Goal: Task Accomplishment & Management: Manage account settings

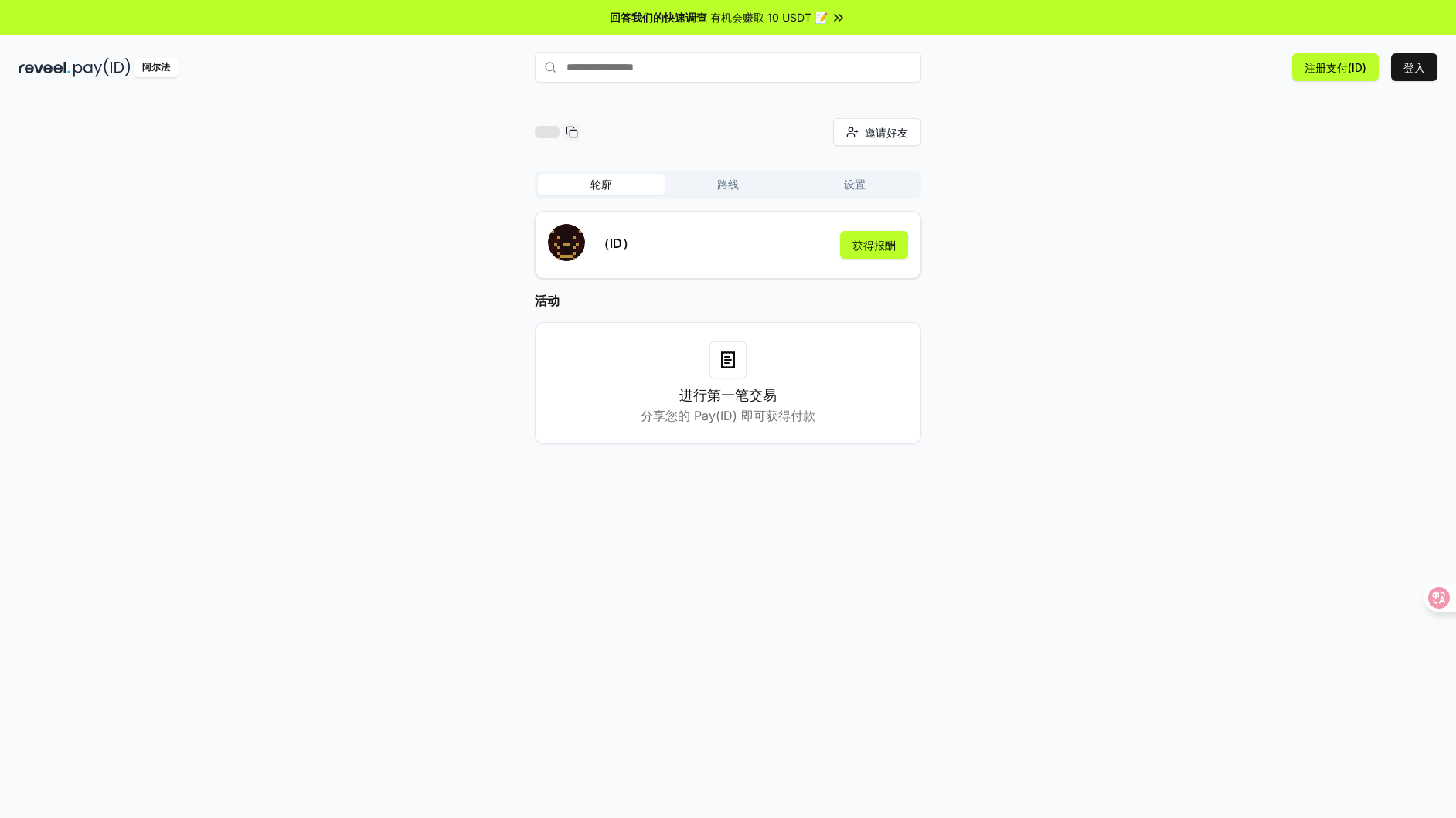
click at [746, 405] on h3 "进行第一笔交易" at bounding box center [728, 395] width 97 height 22
click at [811, 414] on font "分享您的 Pay(ID) 即可获得付款" at bounding box center [728, 415] width 175 height 15
click at [812, 415] on font "分享您的 Pay(ID) 即可获得付款" at bounding box center [728, 415] width 175 height 15
click at [814, 416] on font "分享您的 Pay(ID) 即可获得付款" at bounding box center [728, 415] width 175 height 15
click at [848, 422] on div "进行第一笔交易 分享您的 Pay(ID) 即可获得付款" at bounding box center [728, 382] width 348 height 84
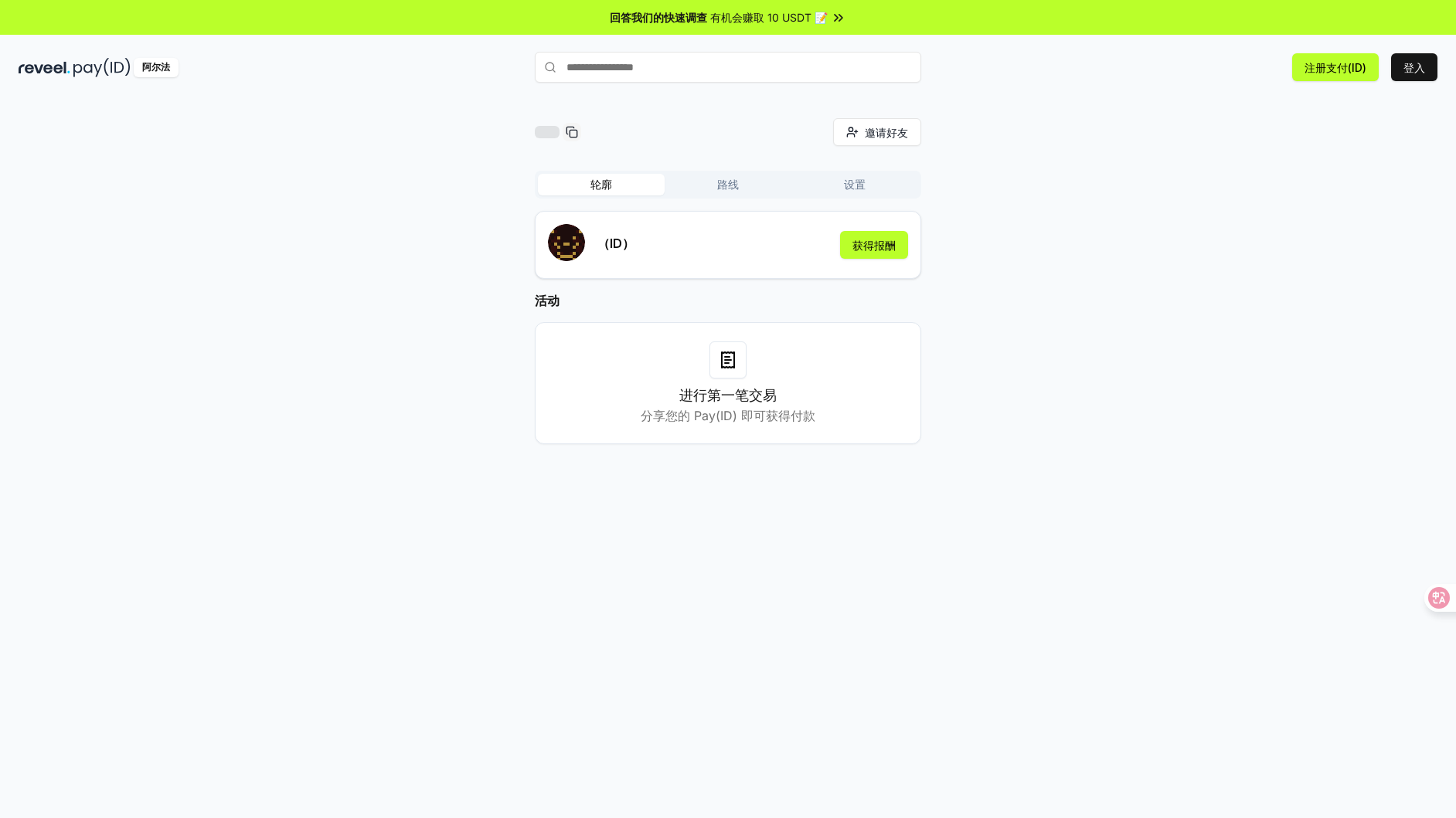
click at [852, 397] on div "进行第一笔交易 分享您的 Pay(ID) 即可获得付款" at bounding box center [728, 382] width 348 height 84
click at [720, 72] on input "text" at bounding box center [728, 67] width 386 height 31
click at [1428, 68] on button "登入" at bounding box center [1414, 67] width 46 height 28
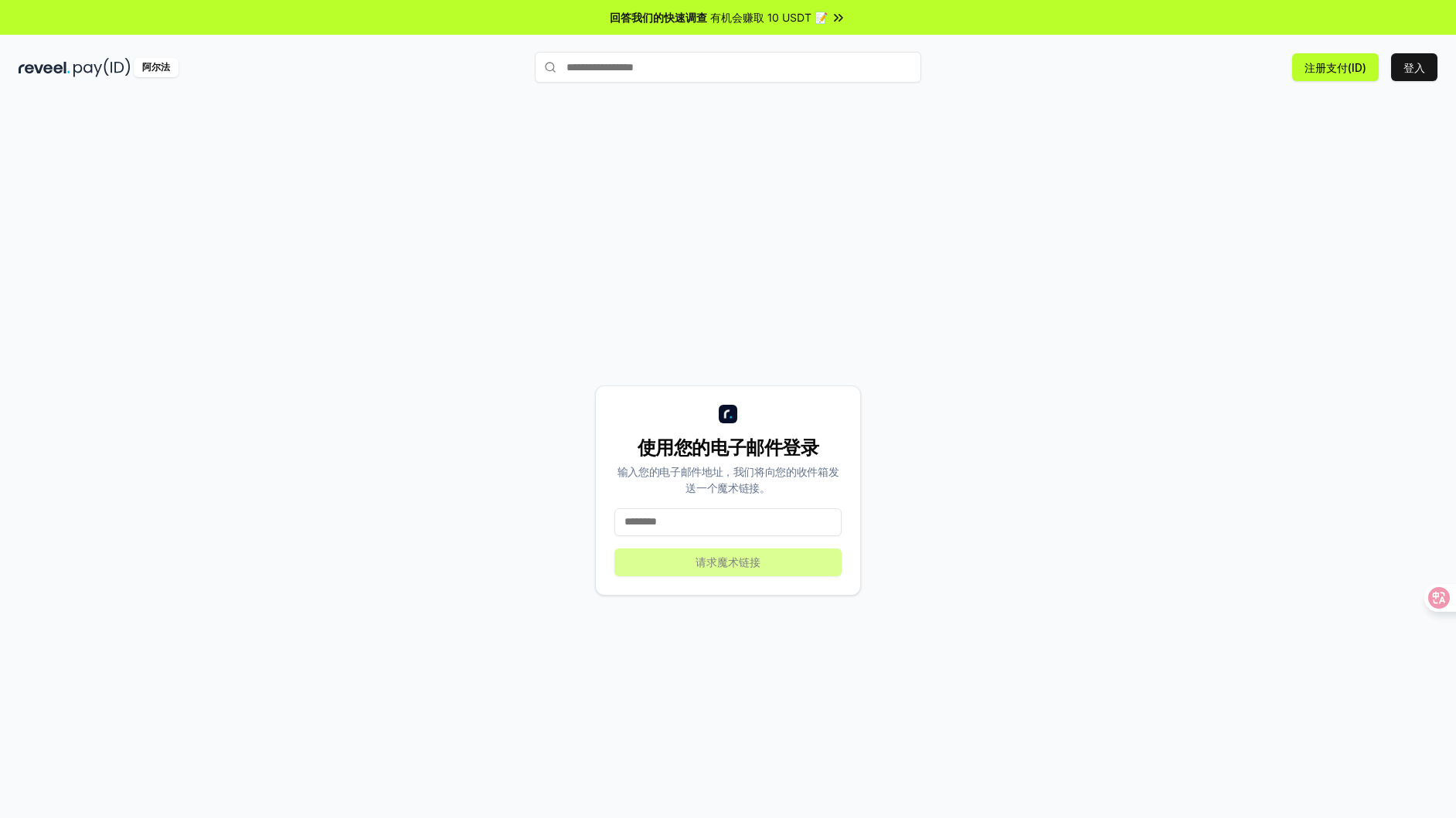
click at [1059, 274] on div "使用您的电子邮件登录 输入您的电子邮件地址，我们将向您的收件箱发送一个魔术链接。 请求魔术链接" at bounding box center [728, 490] width 1418 height 743
click at [699, 519] on input at bounding box center [728, 522] width 227 height 28
type input "*"
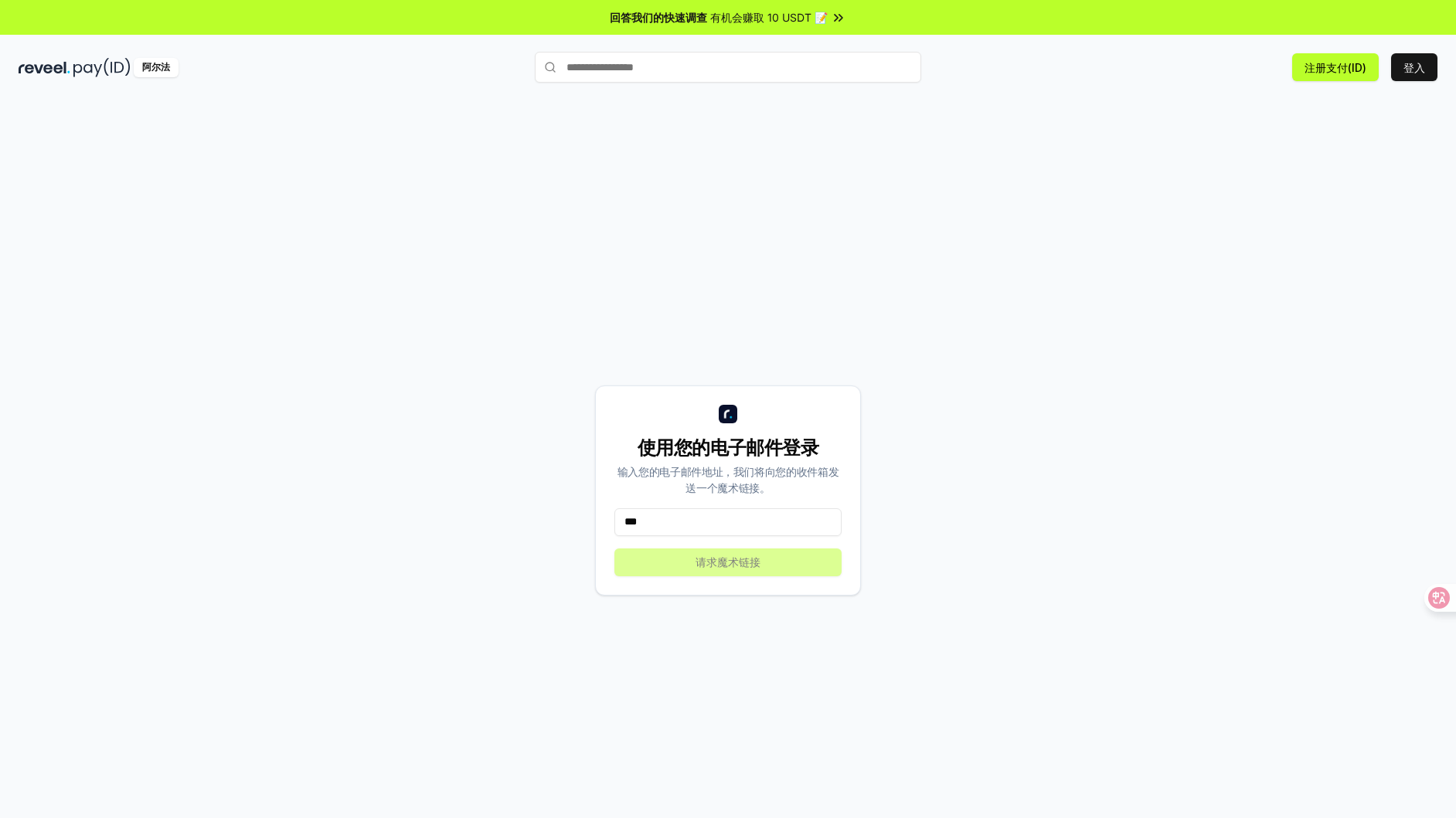
type input "***"
click at [683, 521] on input at bounding box center [728, 522] width 227 height 28
type input "*"
type input "**********"
click at [692, 563] on button "请求魔术链接" at bounding box center [728, 562] width 227 height 28
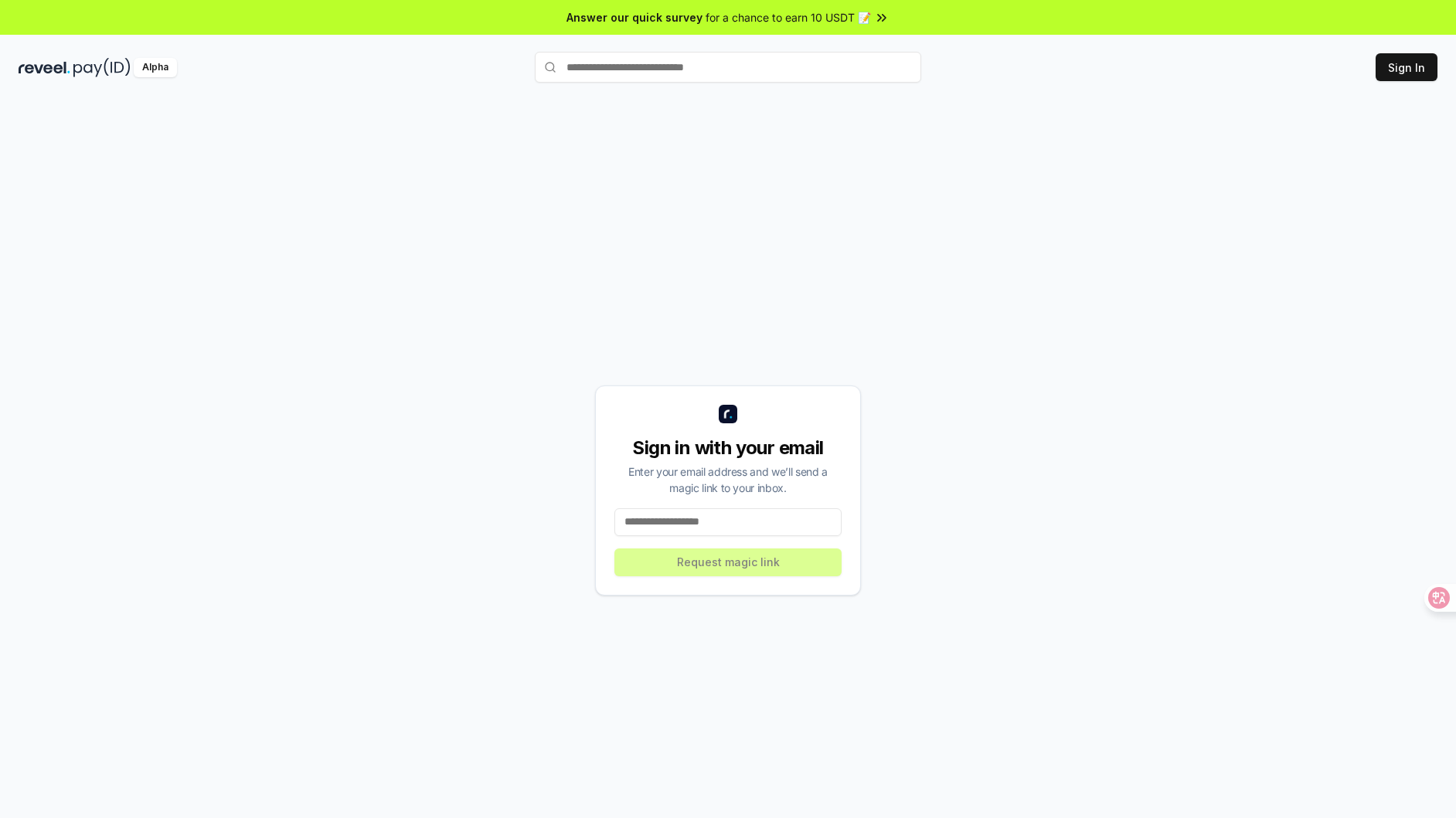
click at [689, 519] on input at bounding box center [728, 522] width 227 height 28
type input "**********"
click at [732, 563] on button "Request magic link" at bounding box center [728, 562] width 227 height 28
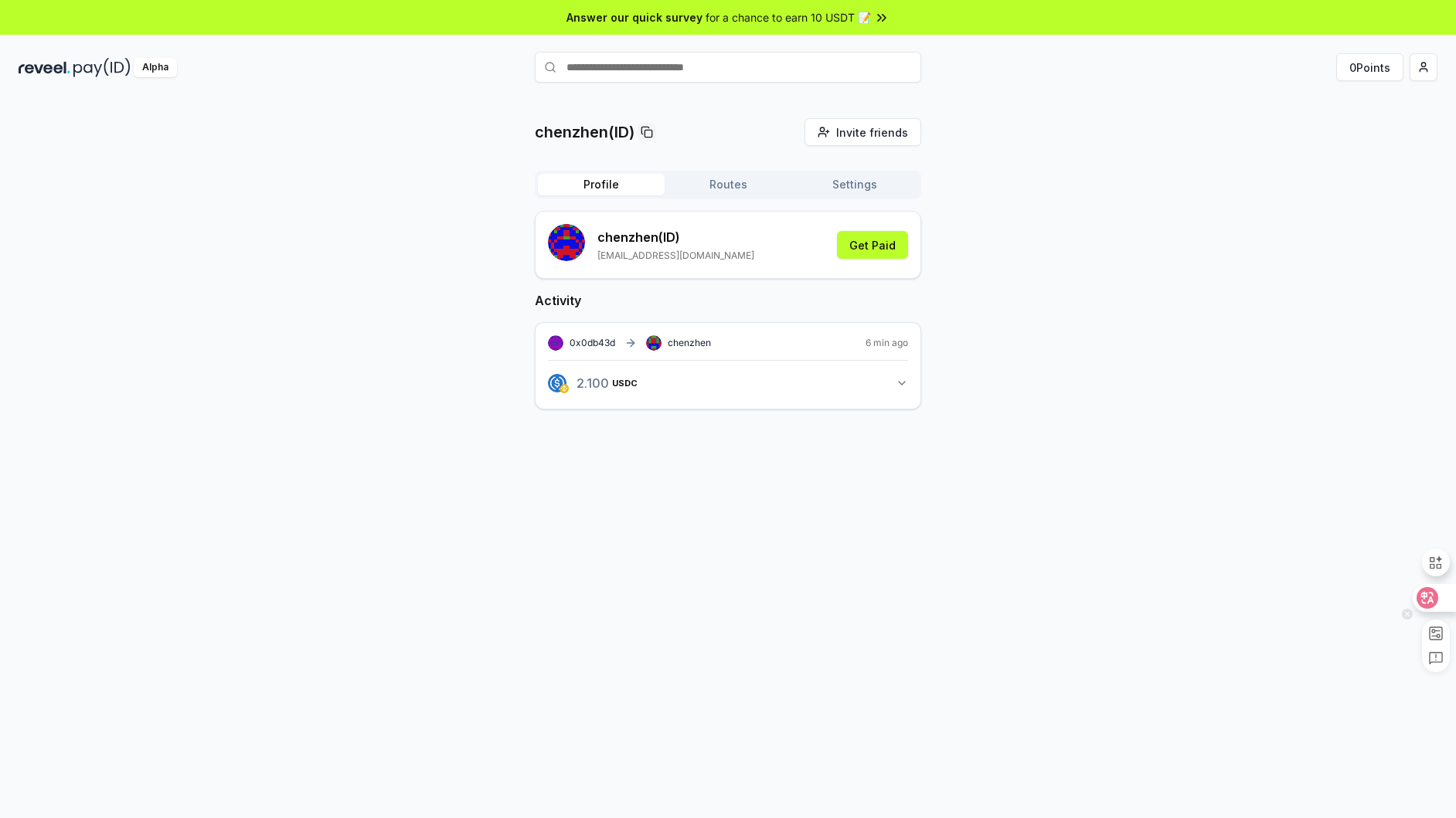
click at [1429, 599] on icon at bounding box center [1427, 598] width 14 height 13
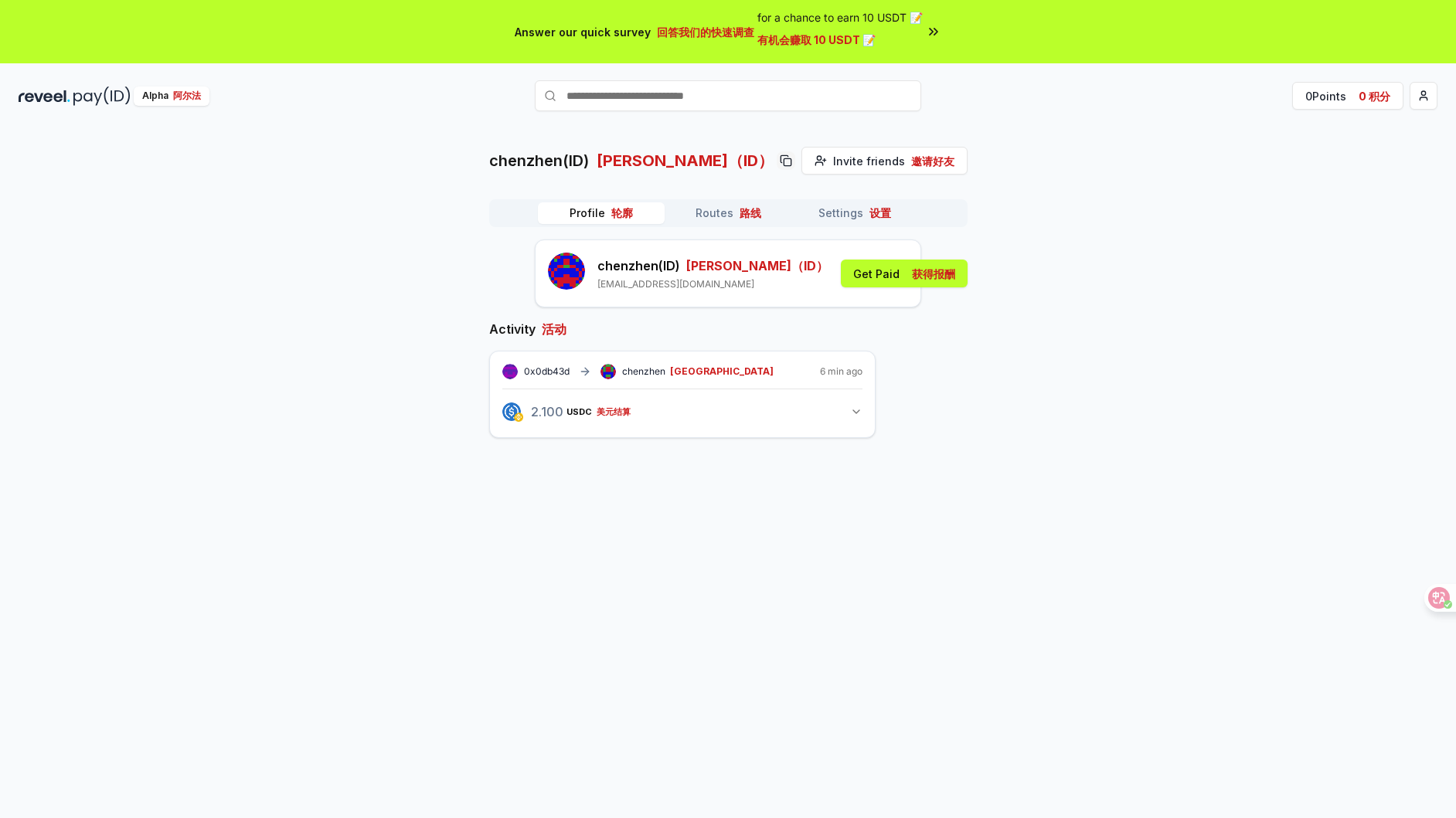
click at [830, 413] on button "2.100 USDC 美元结算 2.1 USDC 美元结算" at bounding box center [683, 411] width 360 height 26
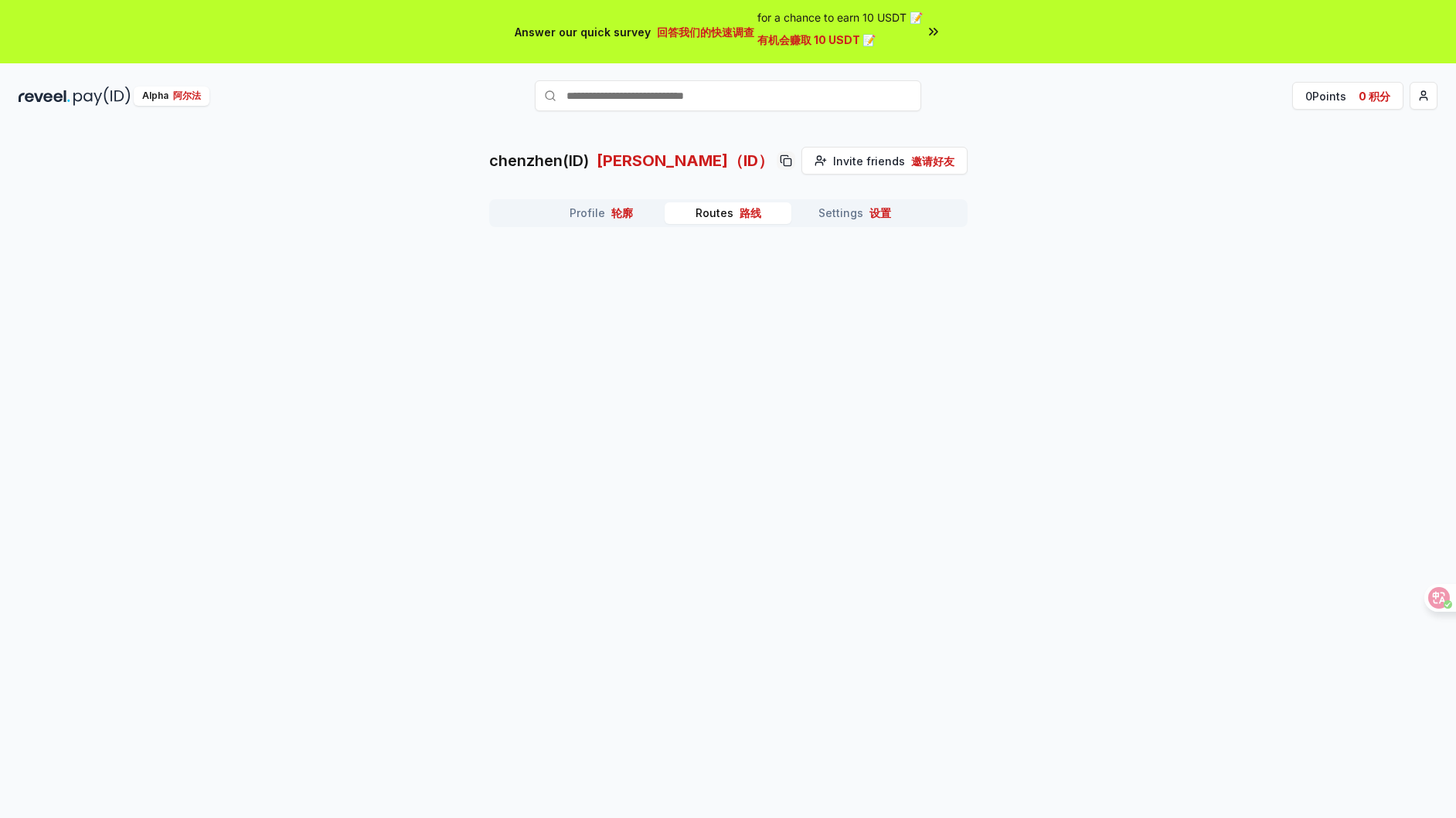
click at [722, 211] on button "Routes 路线" at bounding box center [728, 213] width 127 height 22
click at [841, 210] on button "Settings 设置" at bounding box center [855, 213] width 127 height 22
click at [584, 211] on button "Profile 轮廓" at bounding box center [601, 213] width 127 height 22
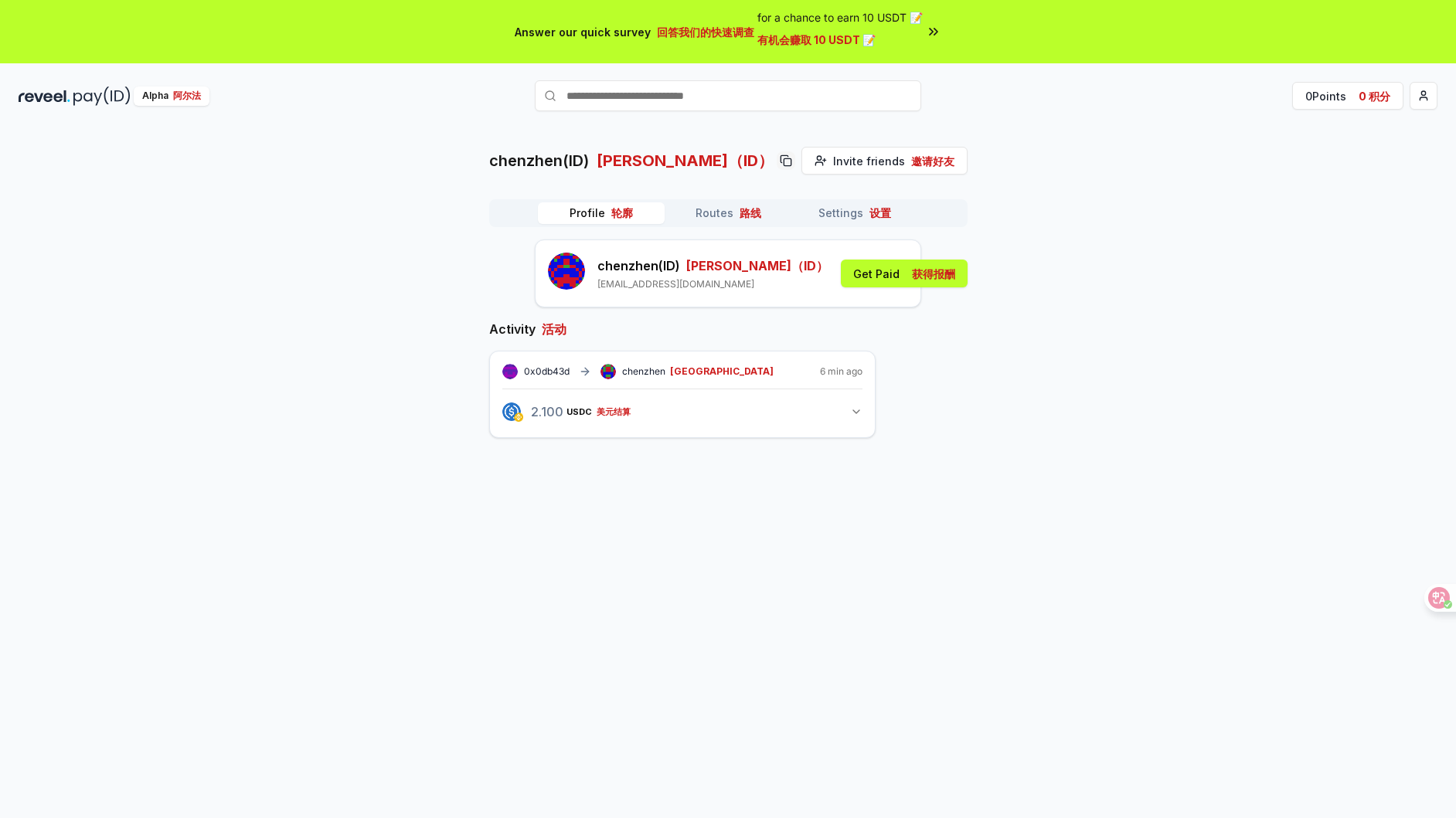
click at [794, 412] on button "2.100 USDC 美元结算 2.1 USDC 美元结算" at bounding box center [683, 411] width 360 height 26
click at [580, 444] on font "交易" at bounding box center [570, 444] width 19 height 12
click at [1424, 93] on html "Answer our quick survey 回答我们的快速调查 for a chance to earn 10 USDT 📝 有机会赚取 10 USDT …" at bounding box center [728, 409] width 1456 height 818
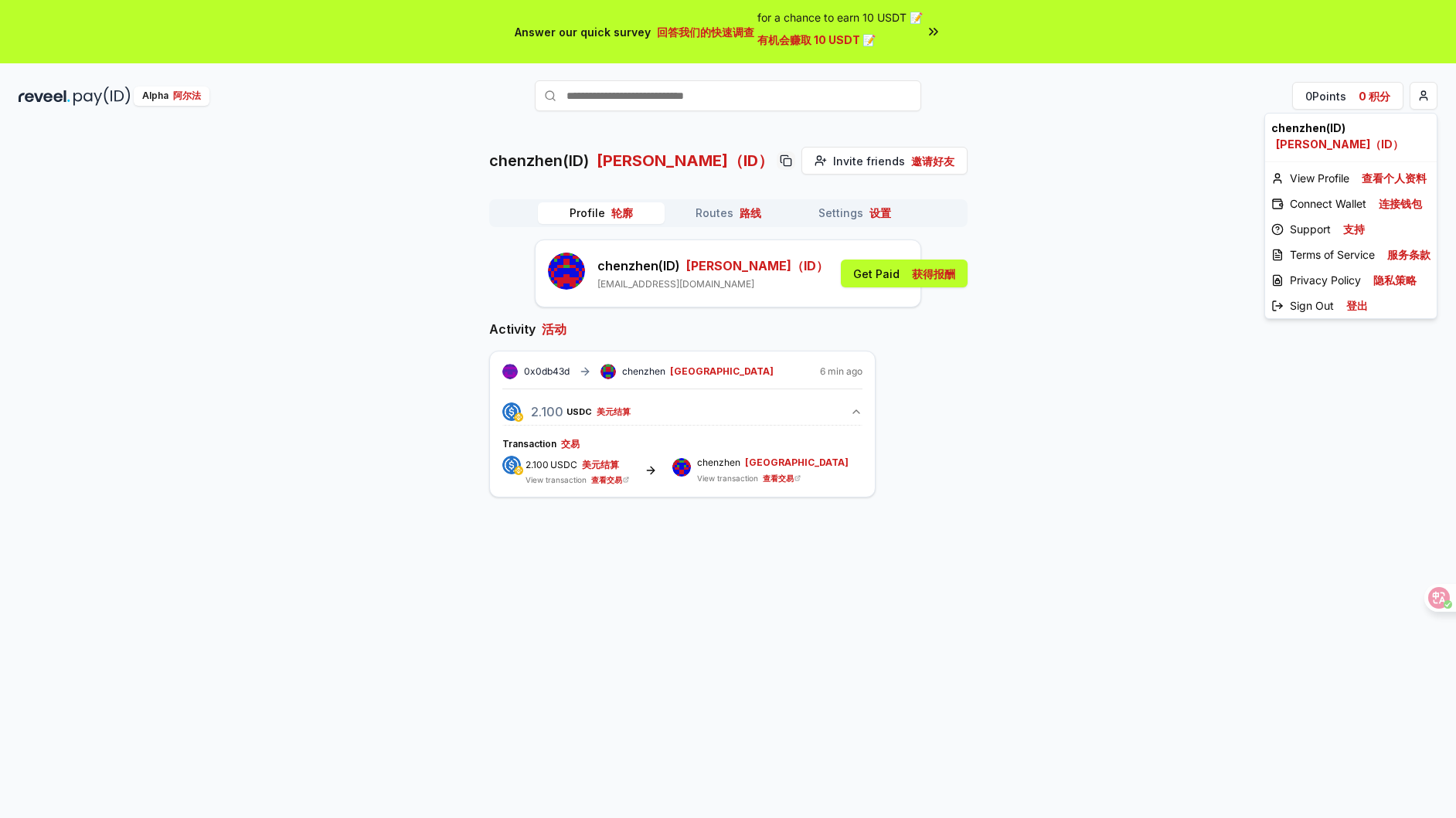
click at [1068, 203] on html "Answer our quick survey 回答我们的快速调查 for a chance to earn 10 USDT 📝 有机会赚取 10 USDT …" at bounding box center [728, 409] width 1456 height 818
